Goal: Task Accomplishment & Management: Use online tool/utility

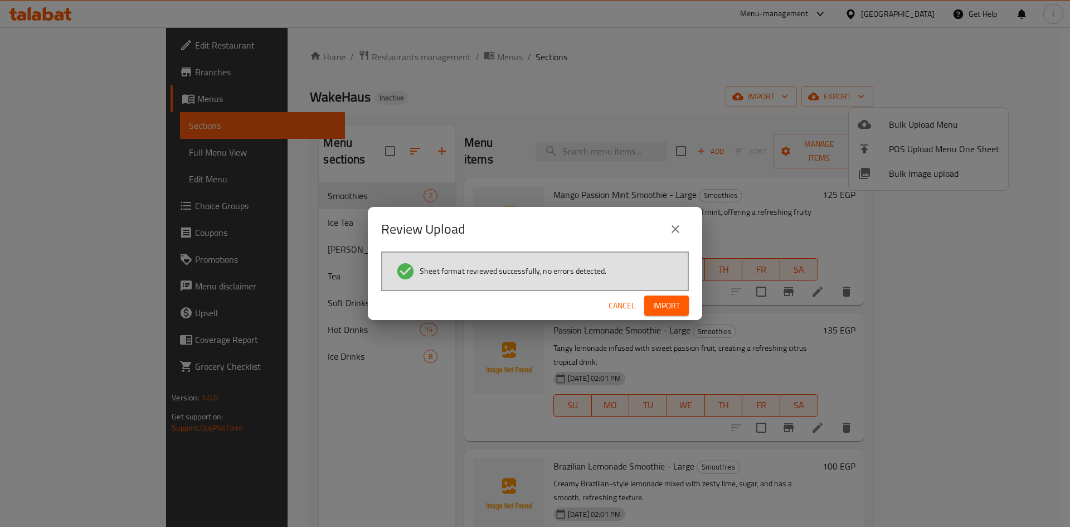
click at [675, 305] on span "Import" at bounding box center [666, 306] width 27 height 14
click at [678, 292] on div "Cancel Import" at bounding box center [535, 306] width 334 height 30
click at [679, 300] on span "Import" at bounding box center [666, 306] width 27 height 14
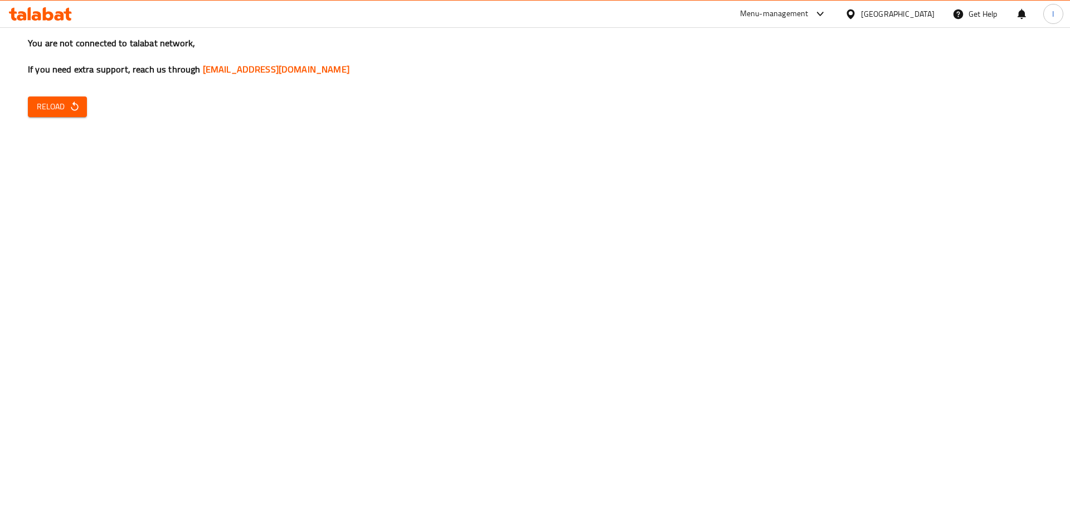
click at [69, 117] on div "You are not connected to talabat network, If you need extra support, reach us t…" at bounding box center [535, 263] width 1070 height 527
click at [72, 120] on div "You are not connected to talabat network, If you need extra support, reach us t…" at bounding box center [535, 263] width 1070 height 527
click at [69, 110] on icon "button" at bounding box center [74, 106] width 11 height 11
click at [70, 101] on icon "button" at bounding box center [74, 106] width 11 height 11
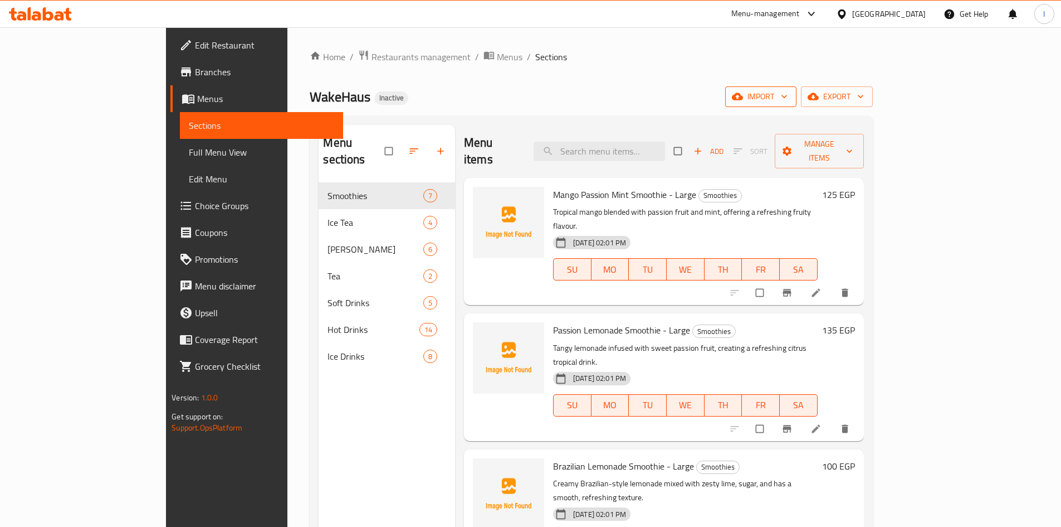
click at [788, 94] on span "import" at bounding box center [760, 97] width 53 height 14
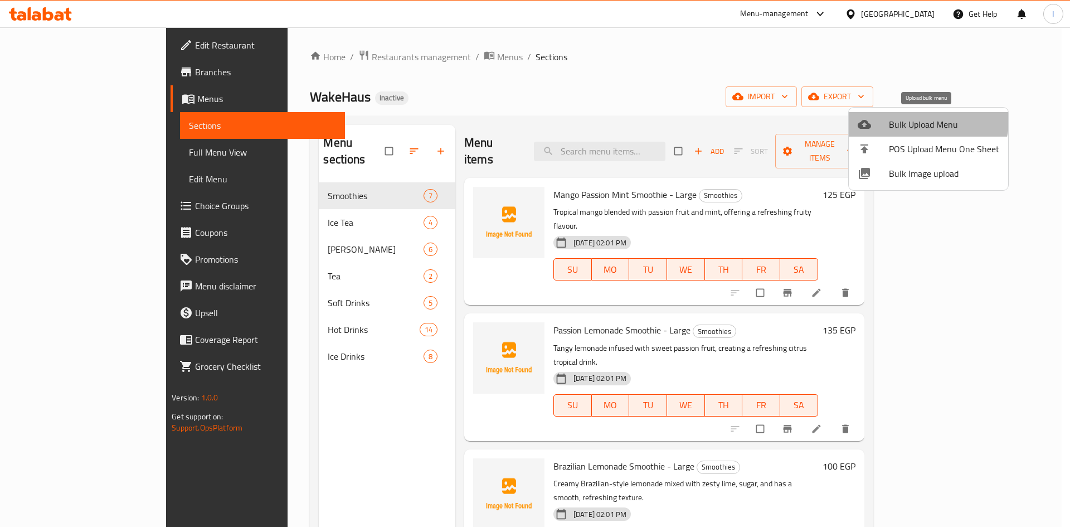
click at [908, 118] on span "Bulk Upload Menu" at bounding box center [944, 124] width 110 height 13
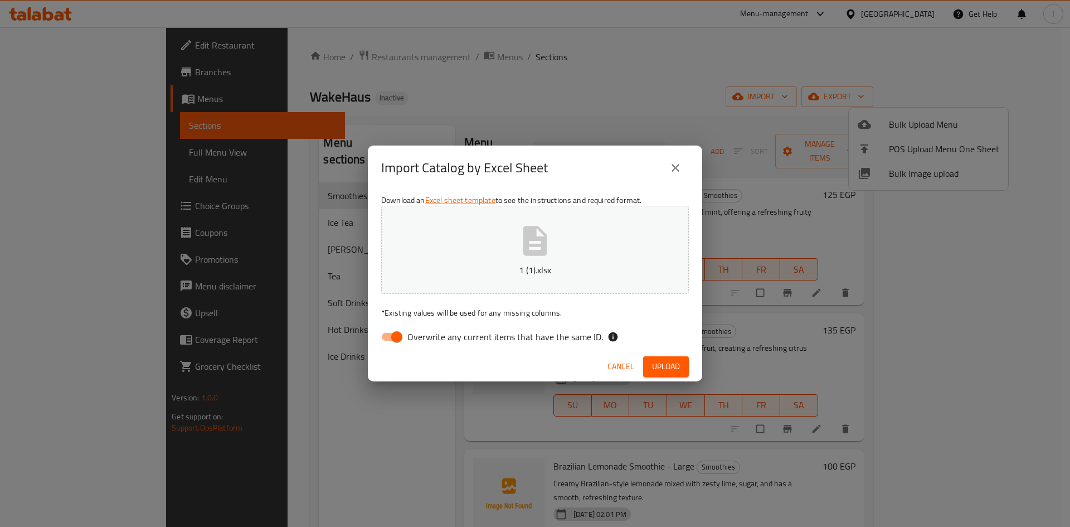
click at [418, 338] on span "Overwrite any current items that have the same ID." at bounding box center [505, 336] width 196 height 13
click at [418, 338] on input "Overwrite any current items that have the same ID." at bounding box center [397, 336] width 64 height 21
checkbox input "false"
click at [664, 363] on span "Upload" at bounding box center [666, 366] width 28 height 14
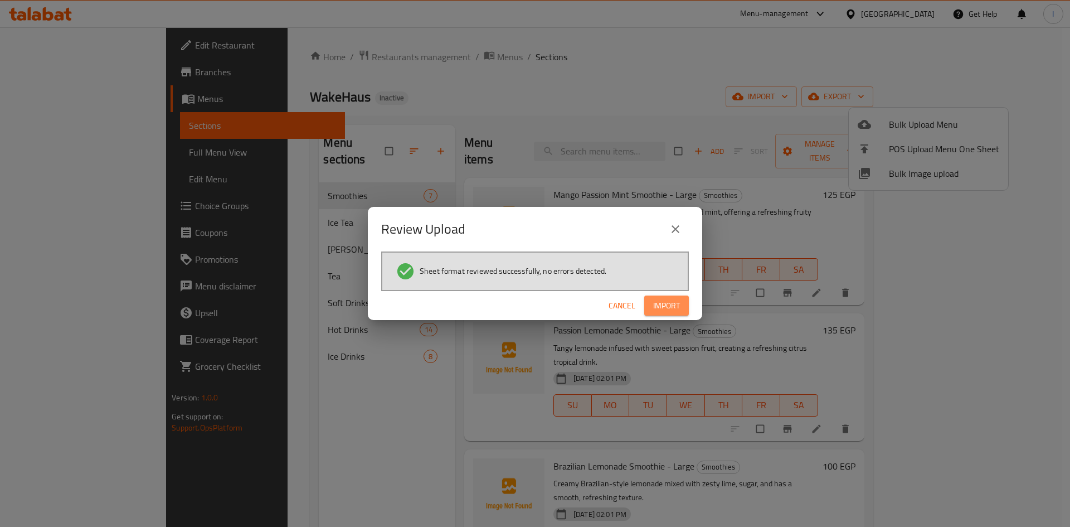
click at [656, 302] on span "Import" at bounding box center [666, 306] width 27 height 14
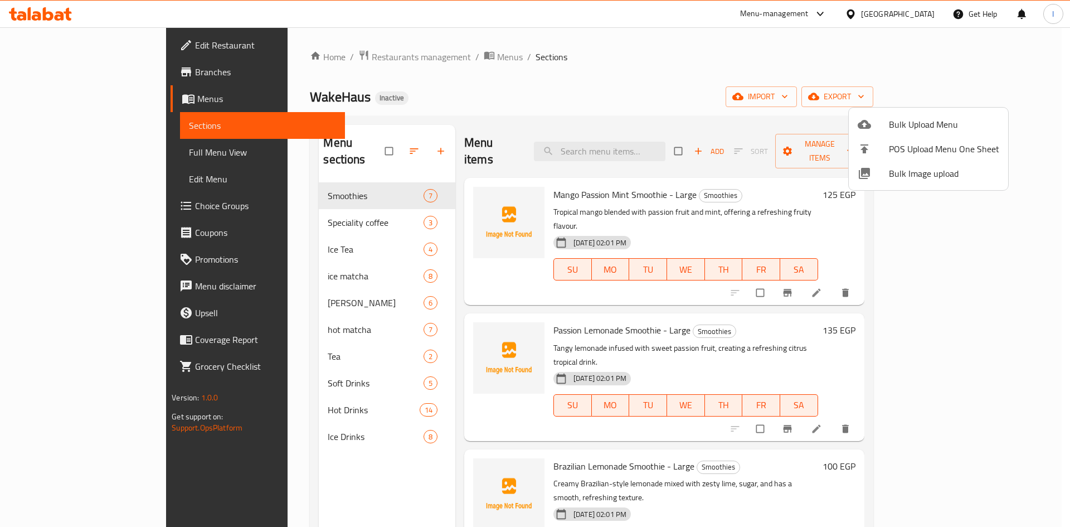
click at [61, 144] on div at bounding box center [535, 263] width 1070 height 527
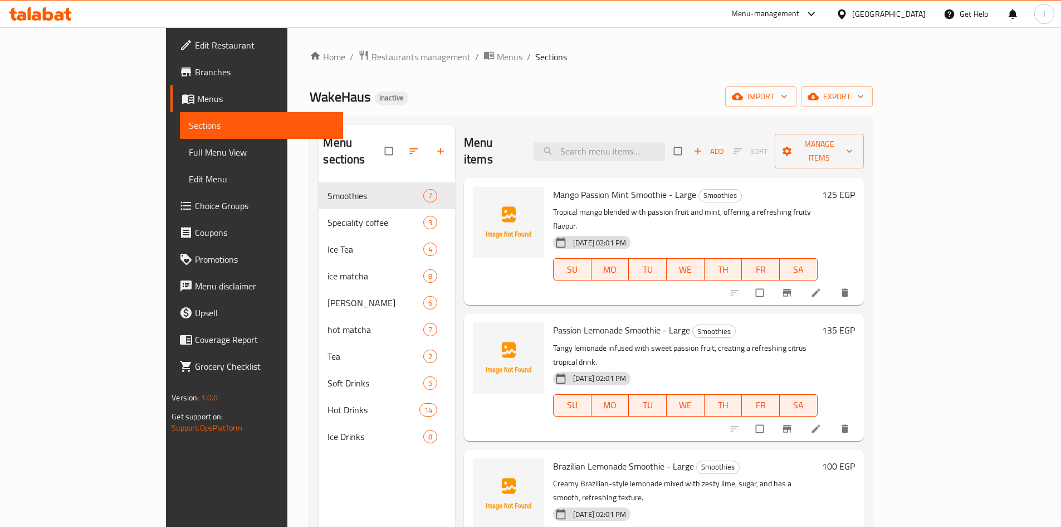
click at [189, 145] on span "Full Menu View" at bounding box center [261, 151] width 145 height 13
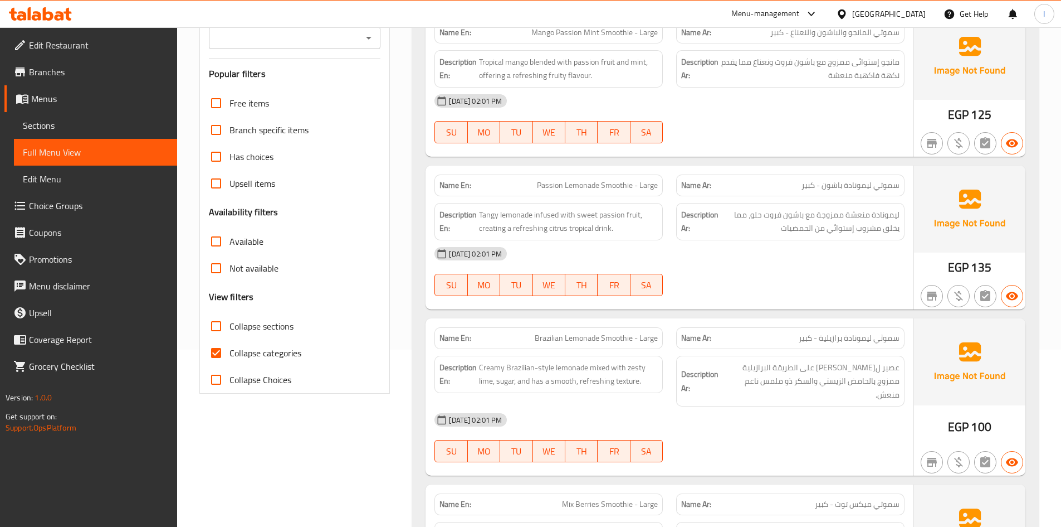
scroll to position [334, 0]
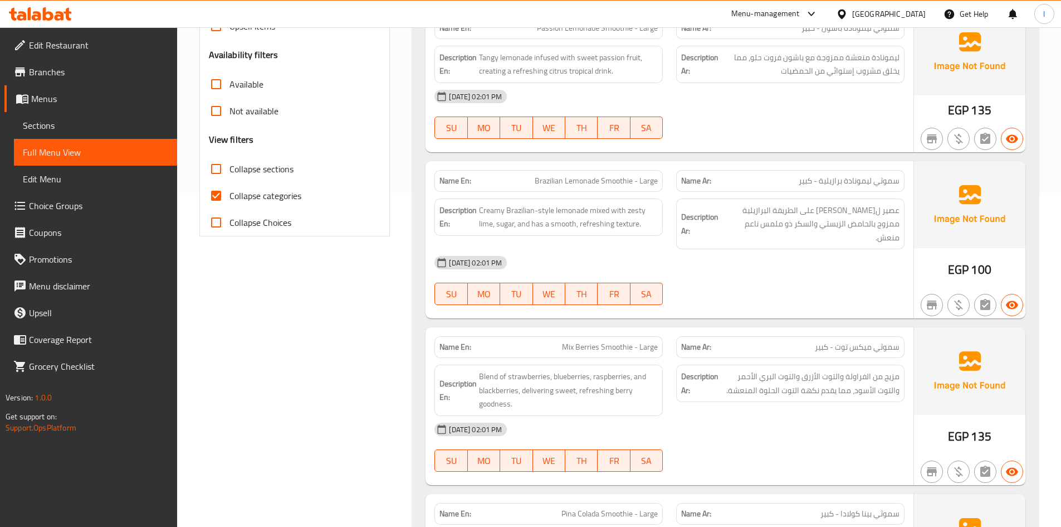
click at [241, 176] on span "Collapse sections" at bounding box center [262, 168] width 64 height 13
click at [230, 176] on input "Collapse sections" at bounding box center [216, 168] width 27 height 27
checkbox input "true"
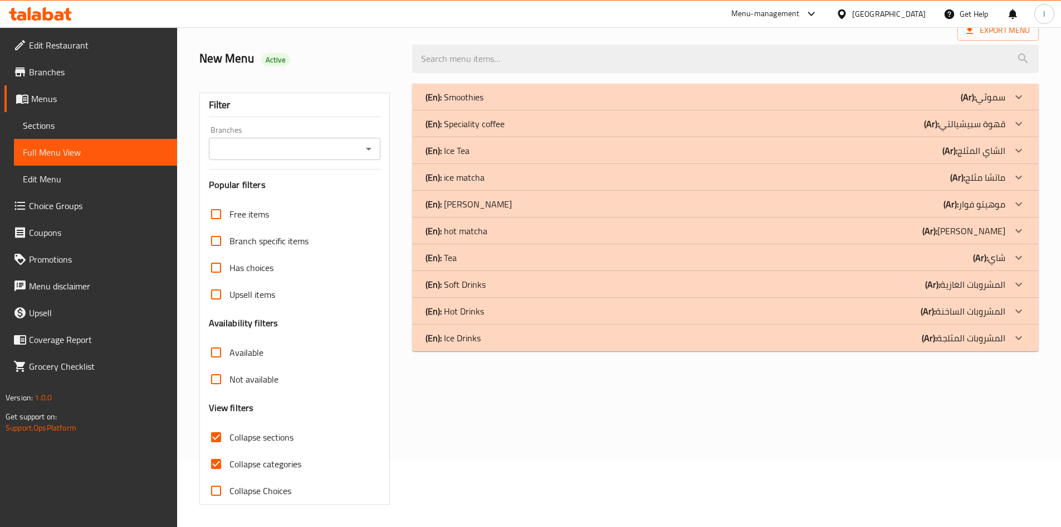
click at [249, 457] on span "Collapse categories" at bounding box center [266, 463] width 72 height 13
click at [230, 450] on input "Collapse categories" at bounding box center [216, 463] width 27 height 27
click at [298, 457] on span "Collapse categories" at bounding box center [266, 463] width 72 height 13
click at [230, 457] on input "Collapse categories" at bounding box center [216, 463] width 27 height 27
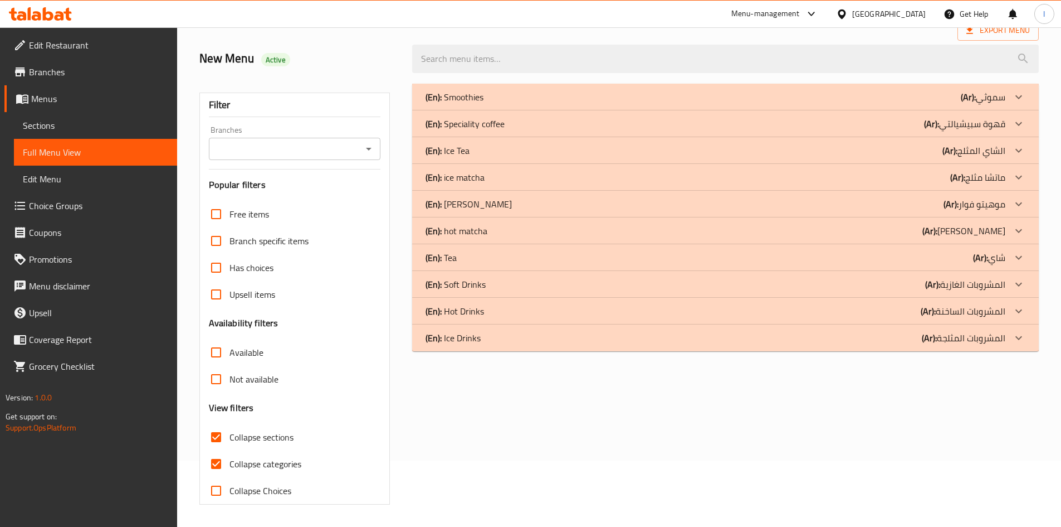
click at [510, 124] on div "(En): Speciality coffee (Ar): قهوة سبيشيالتي" at bounding box center [716, 123] width 580 height 13
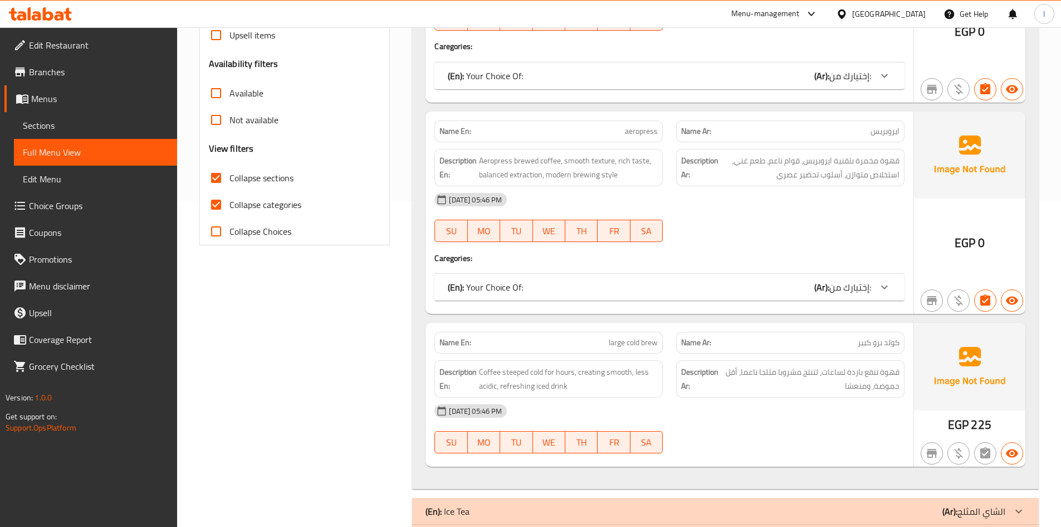
scroll to position [533, 0]
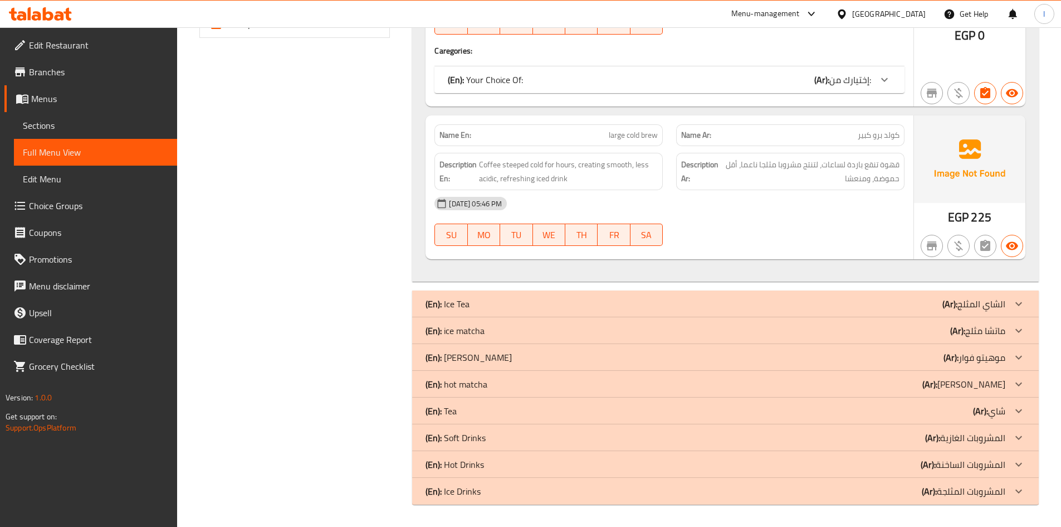
click at [505, 333] on div "(En): ice matcha (Ar): ماتشا مثلج" at bounding box center [716, 330] width 580 height 13
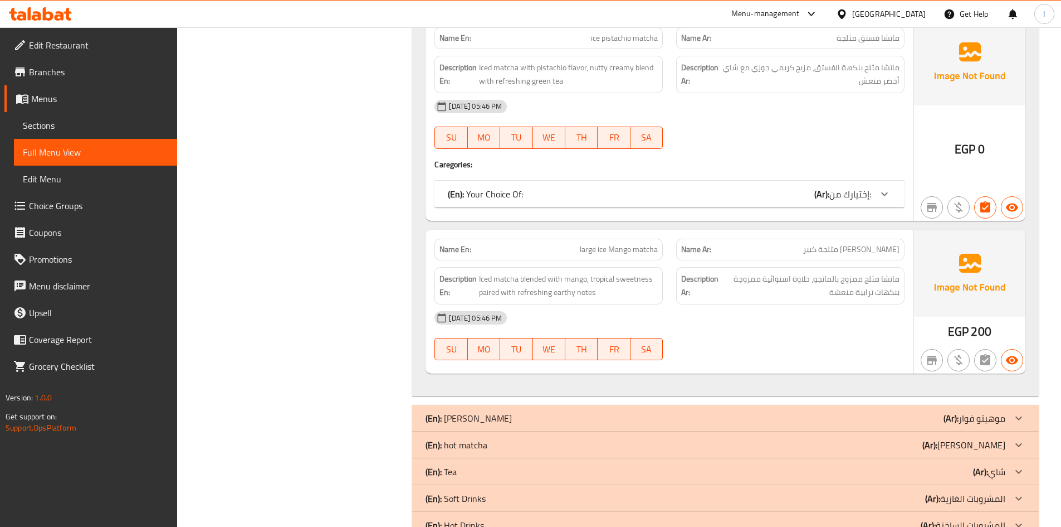
scroll to position [2209, 0]
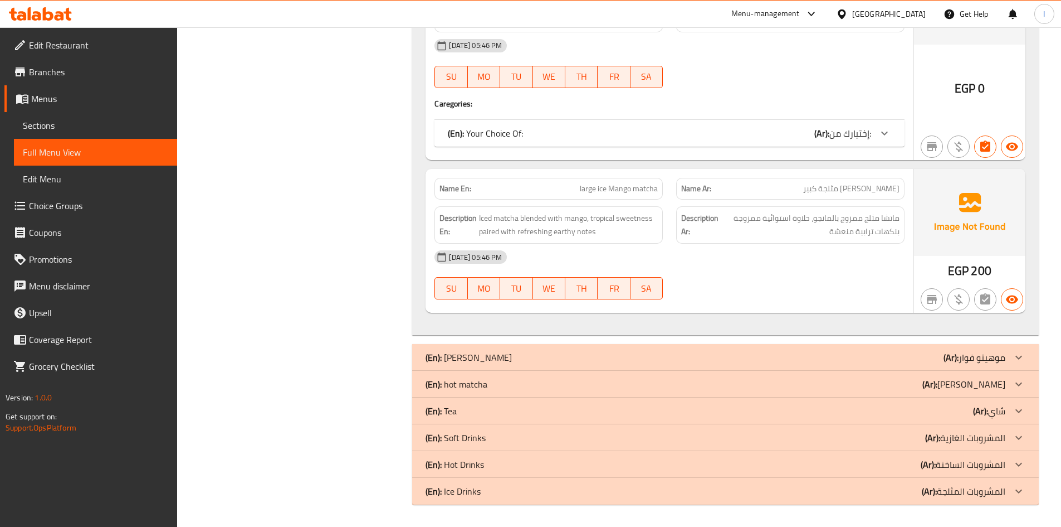
click at [464, 381] on p "(En): hot matcha" at bounding box center [457, 383] width 62 height 13
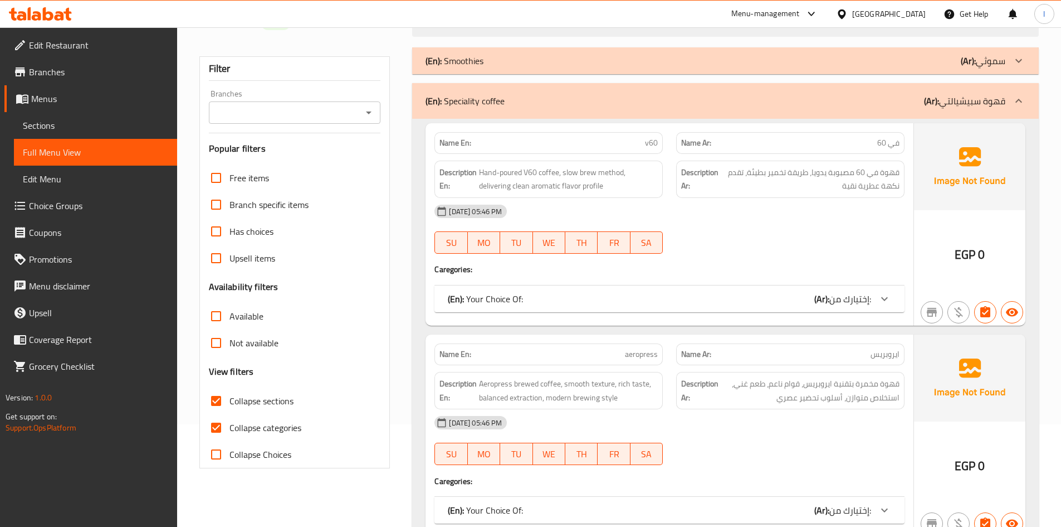
scroll to position [111, 0]
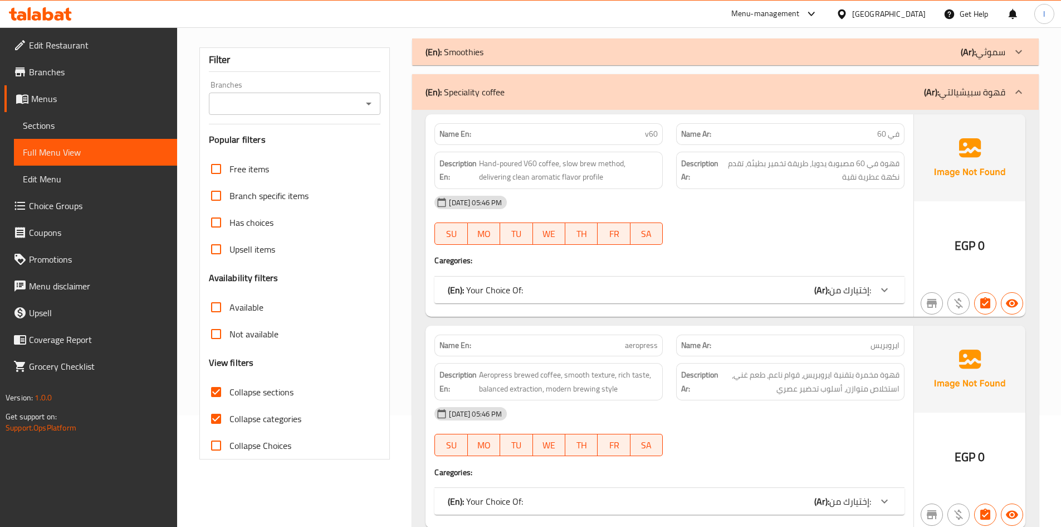
click at [279, 419] on span "Collapse categories" at bounding box center [266, 418] width 72 height 13
click at [230, 419] on input "Collapse categories" at bounding box center [216, 418] width 27 height 27
checkbox input "false"
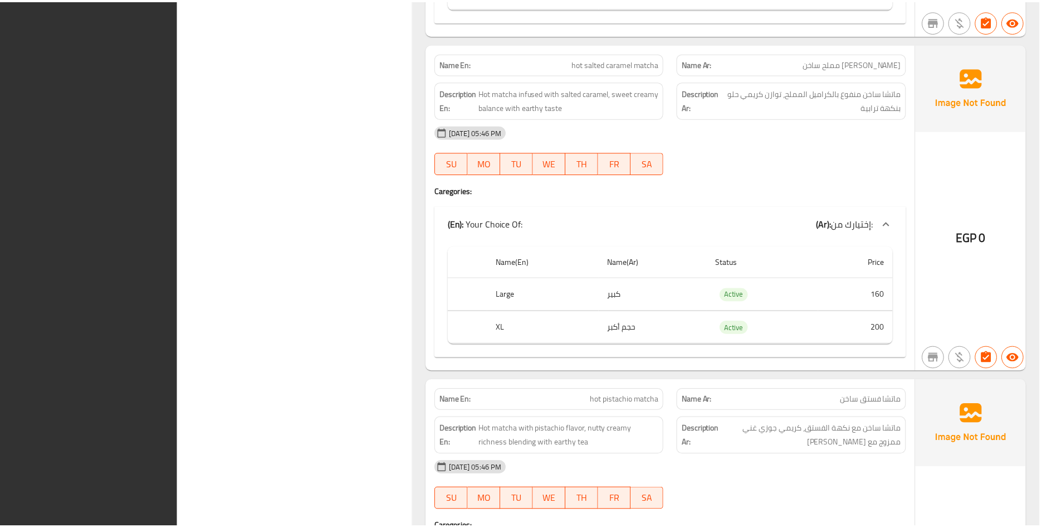
scroll to position [5730, 0]
